Goal: Information Seeking & Learning: Compare options

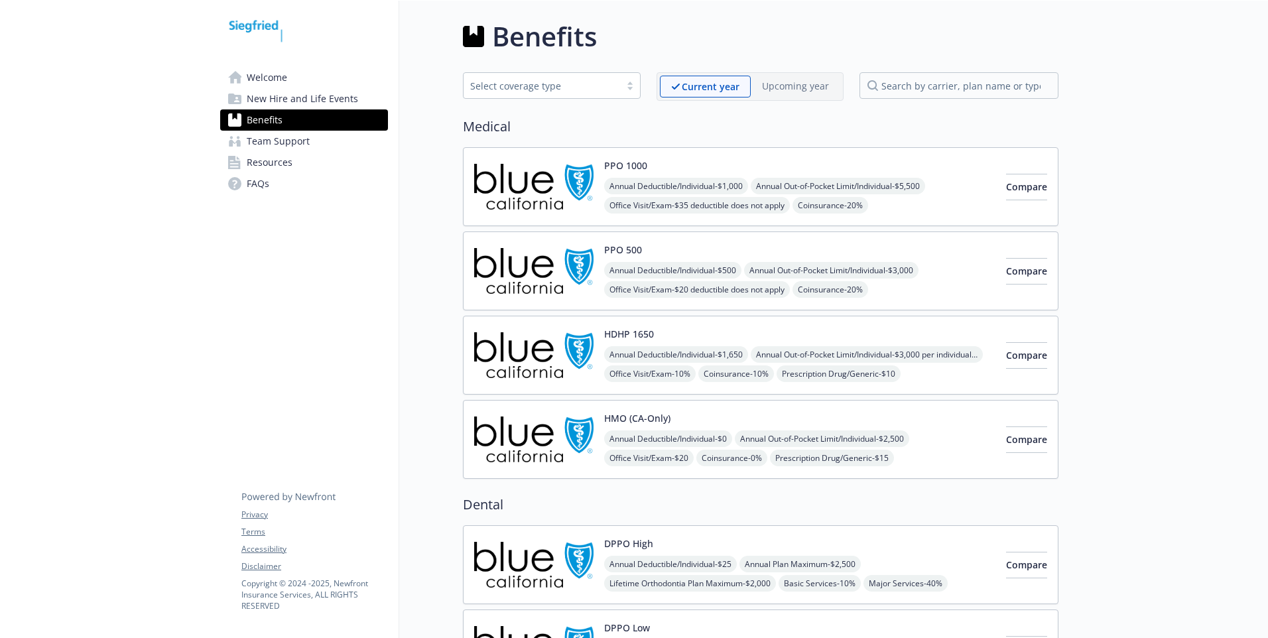
click at [332, 98] on span "New Hire and Life Events" at bounding box center [302, 98] width 111 height 21
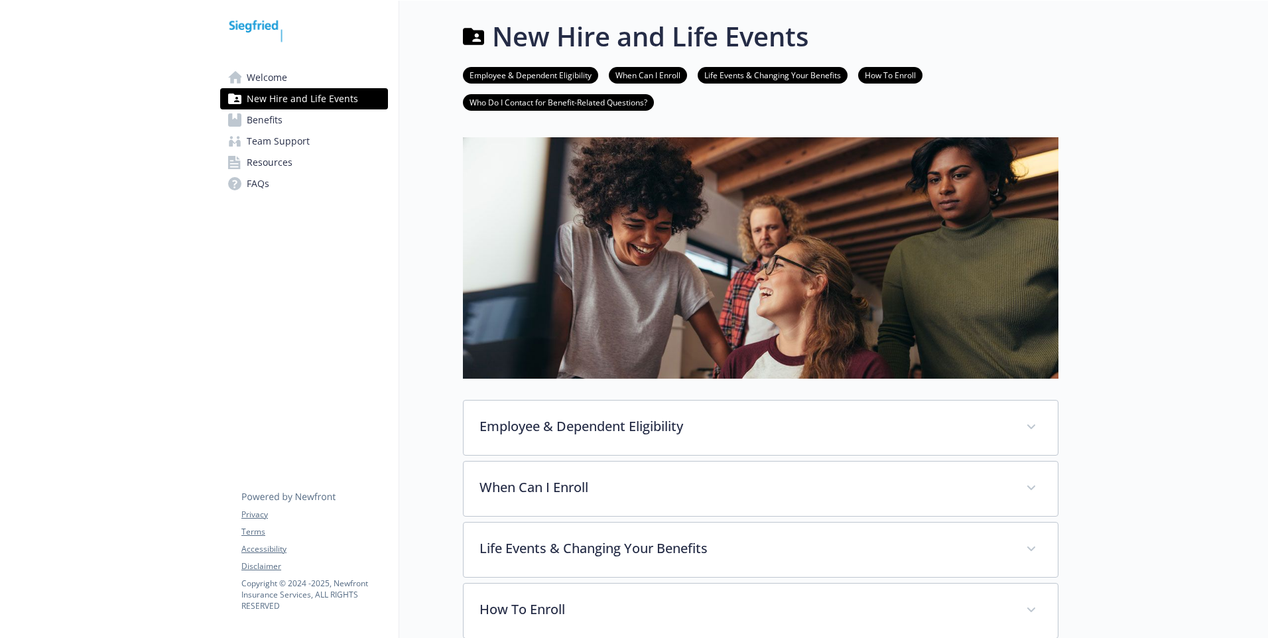
click at [286, 78] on span "Welcome" at bounding box center [267, 77] width 40 height 21
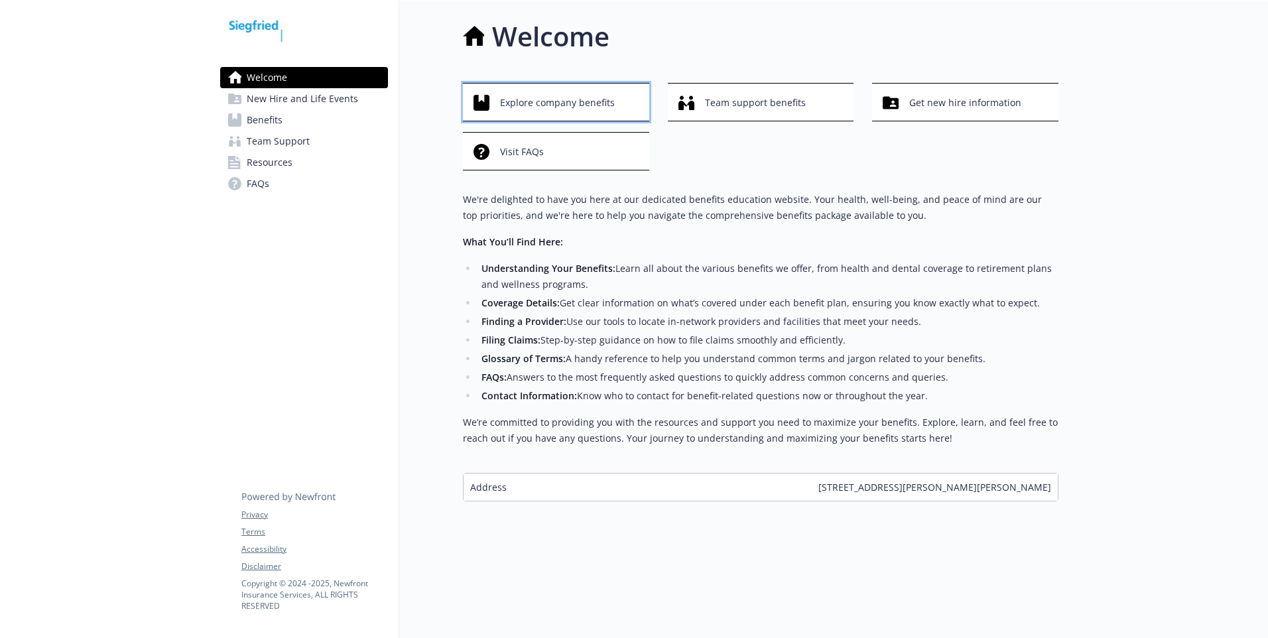
click at [580, 103] on span "Explore company benefits" at bounding box center [557, 102] width 115 height 25
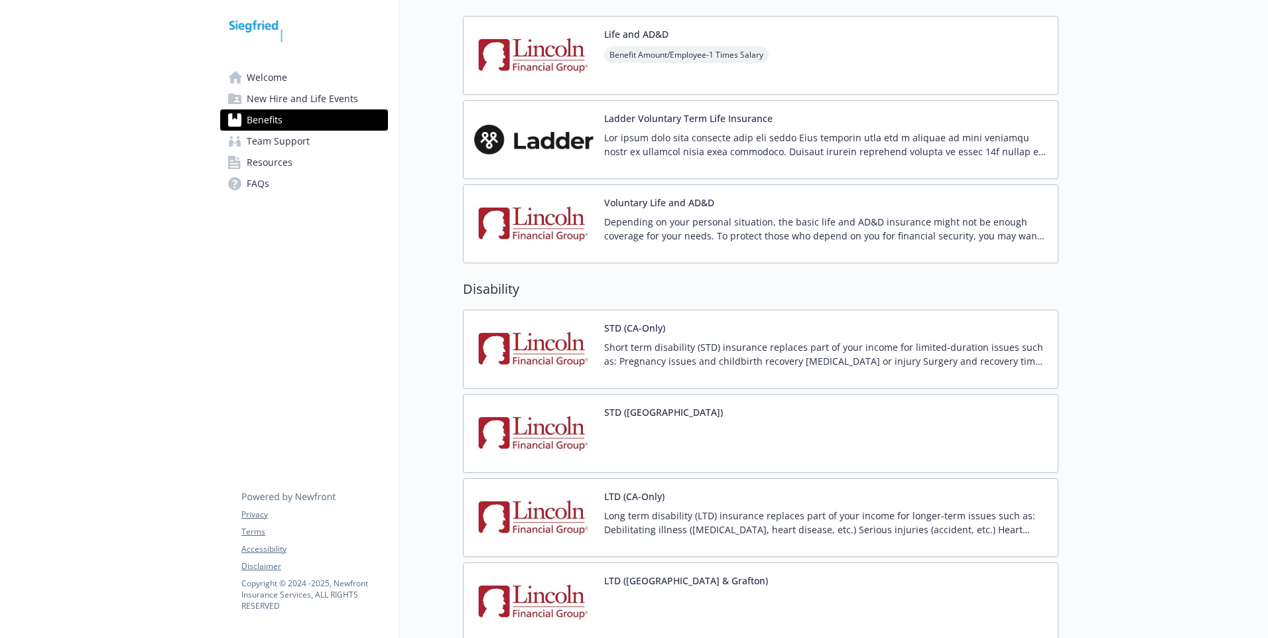
scroll to position [464, 0]
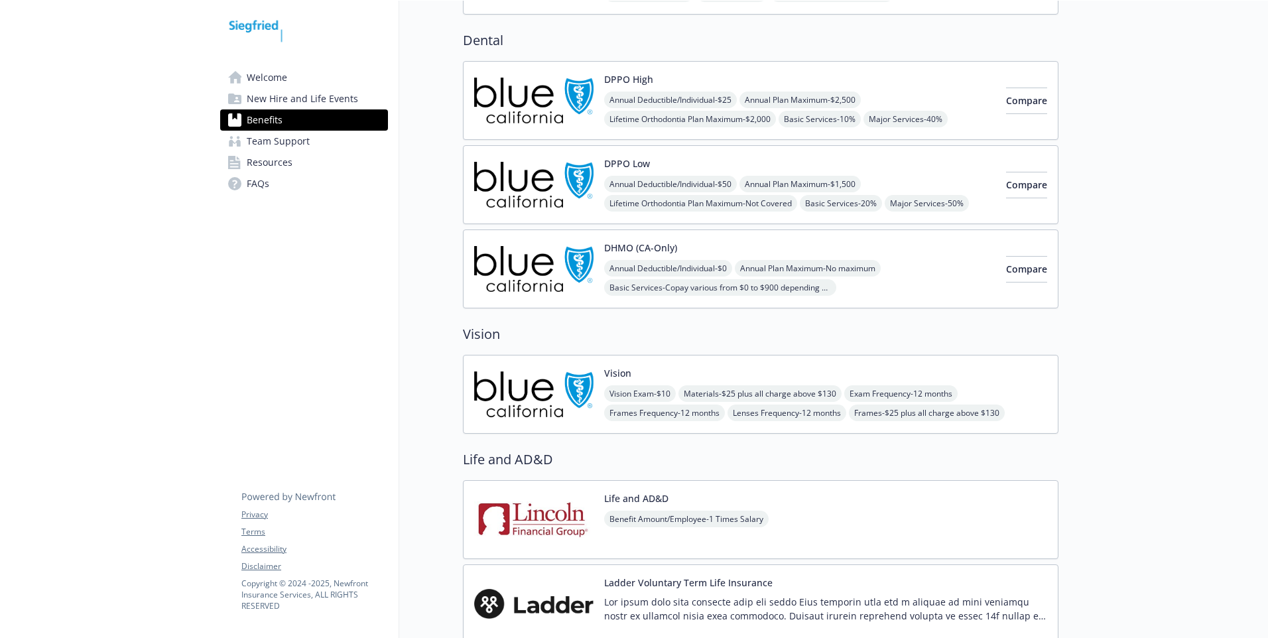
click at [343, 97] on span "New Hire and Life Events" at bounding box center [302, 98] width 111 height 21
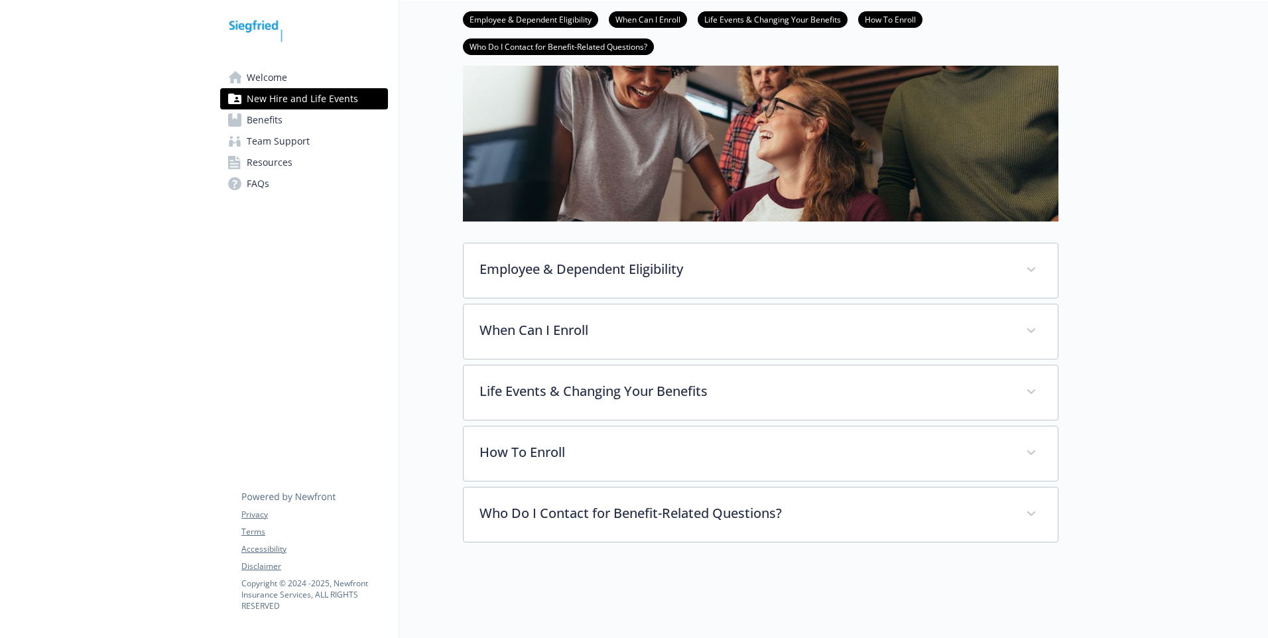
click at [305, 160] on link "Resources" at bounding box center [304, 162] width 168 height 21
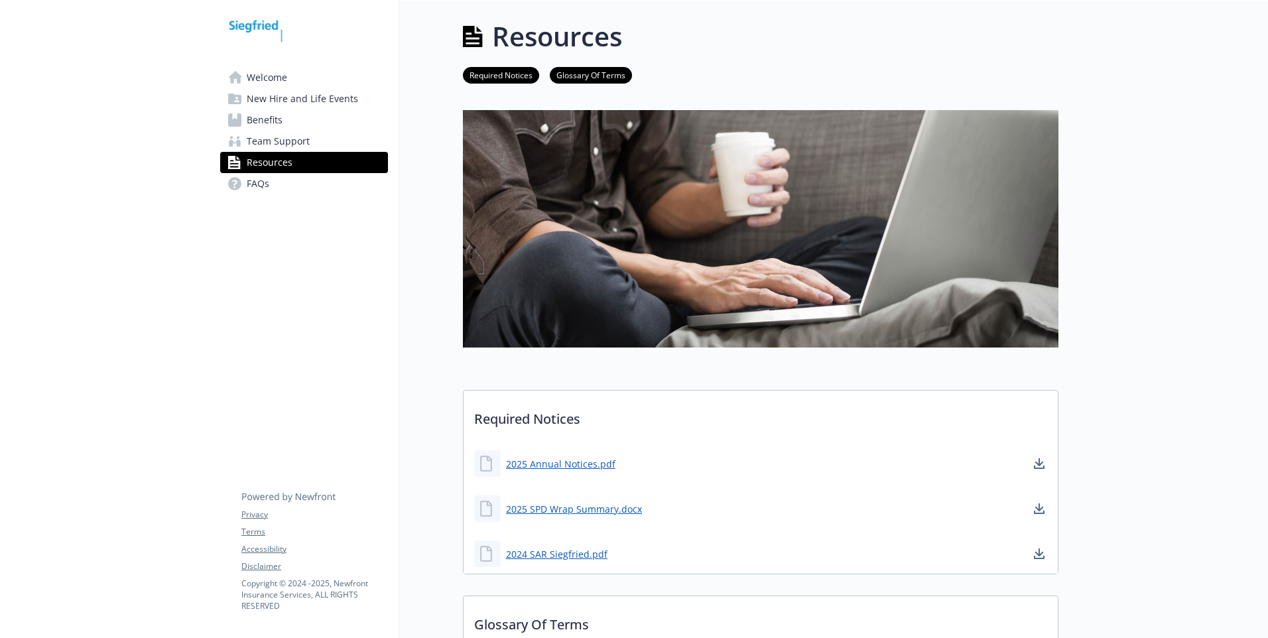
click at [259, 141] on span "Team Support" at bounding box center [278, 141] width 63 height 21
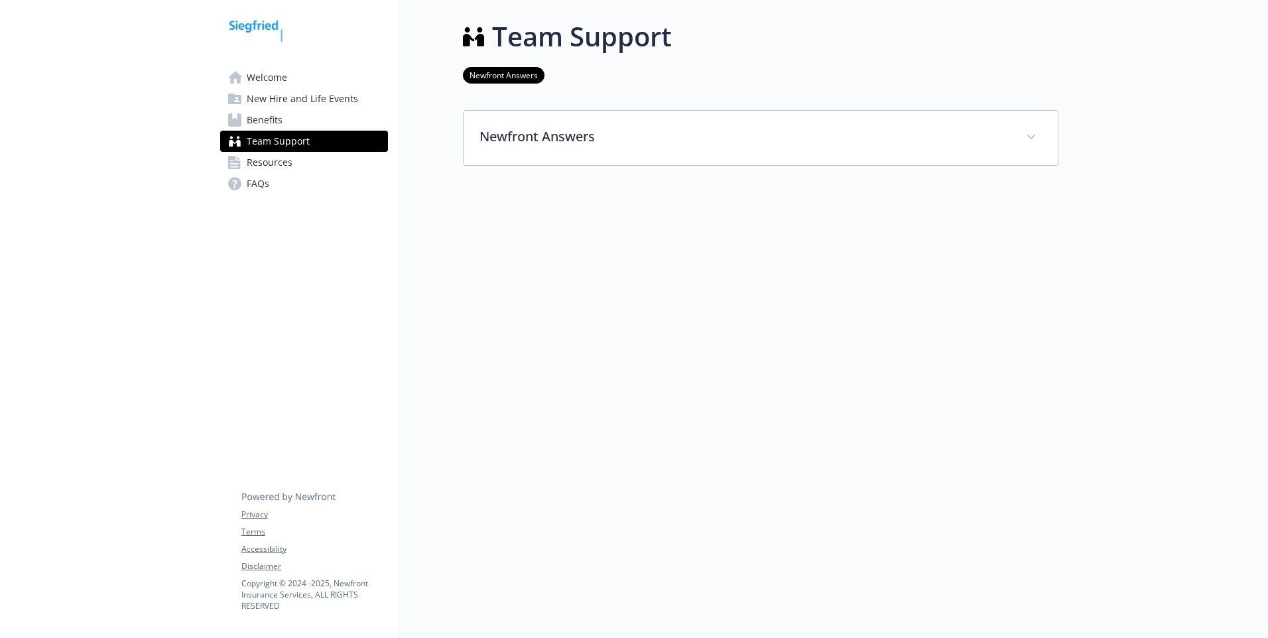
click at [263, 125] on span "Benefits" at bounding box center [265, 119] width 36 height 21
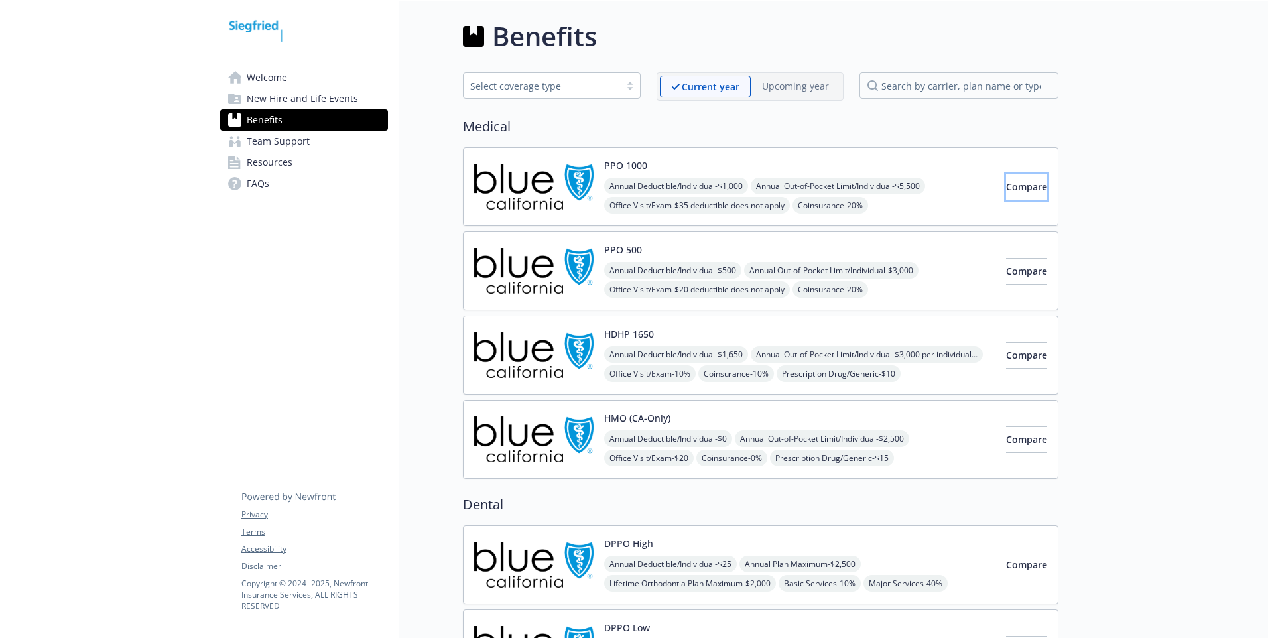
click at [1007, 183] on span "Compare" at bounding box center [1026, 186] width 41 height 13
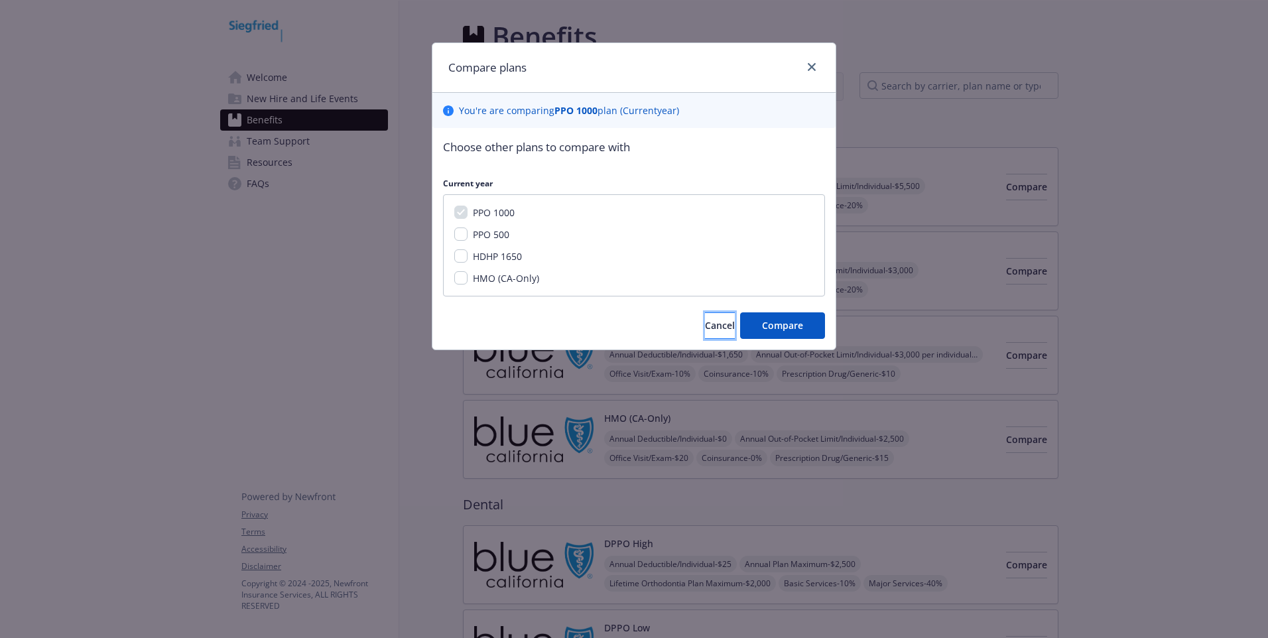
click at [705, 328] on span "Cancel" at bounding box center [720, 325] width 30 height 13
